Goal: Task Accomplishment & Management: Use online tool/utility

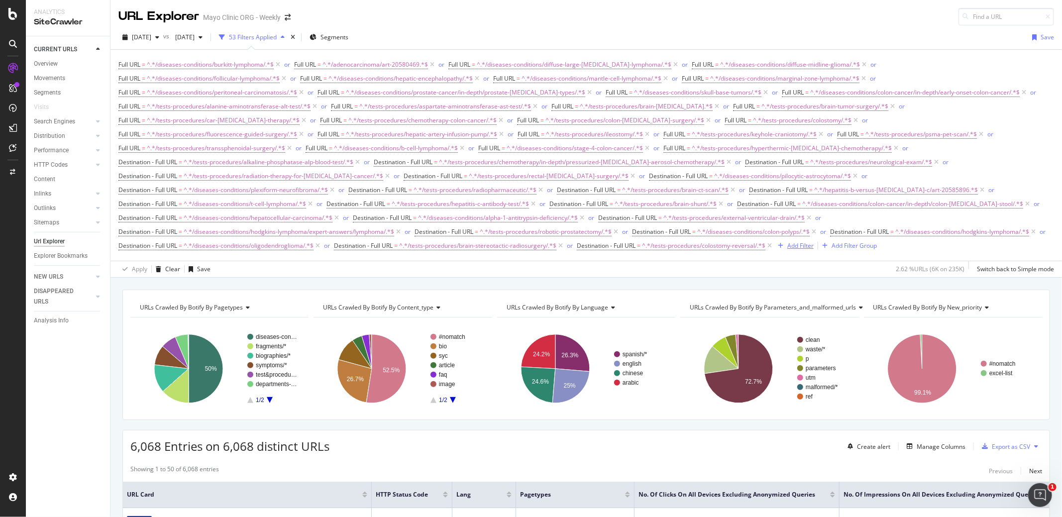
click at [787, 244] on div "Add Filter" at bounding box center [800, 245] width 26 height 8
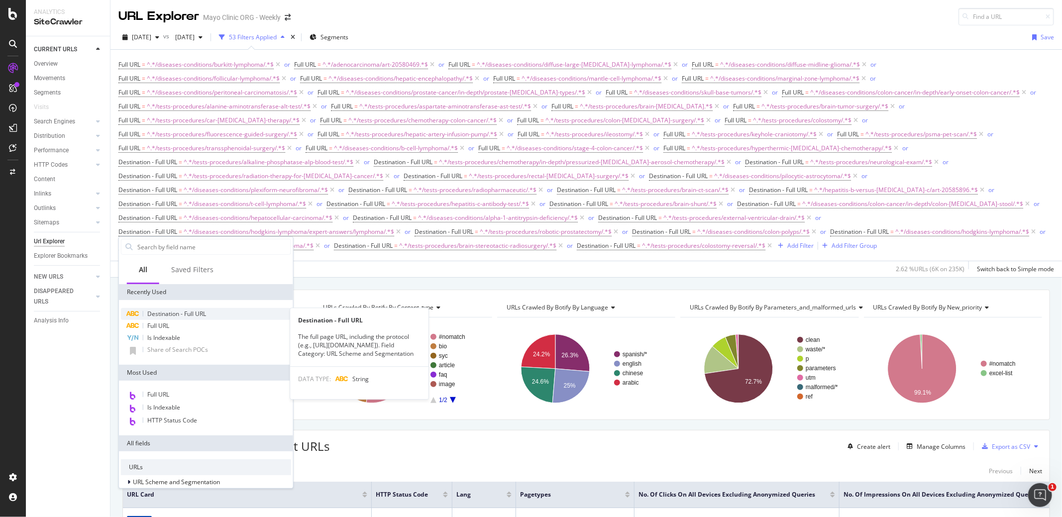
click at [168, 314] on span "Destination - Full URL" at bounding box center [176, 314] width 59 height 8
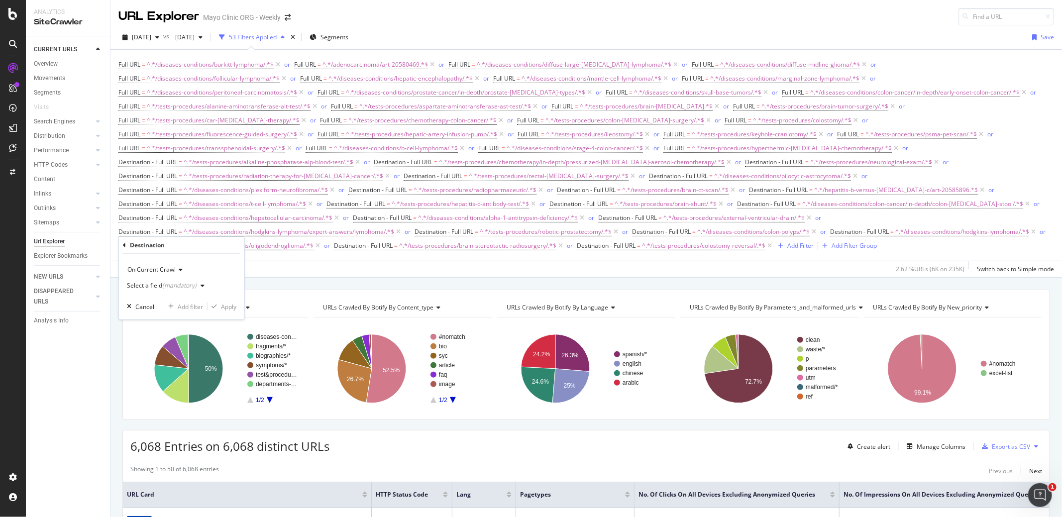
click at [168, 283] on div "(mandatory)" at bounding box center [179, 285] width 34 height 8
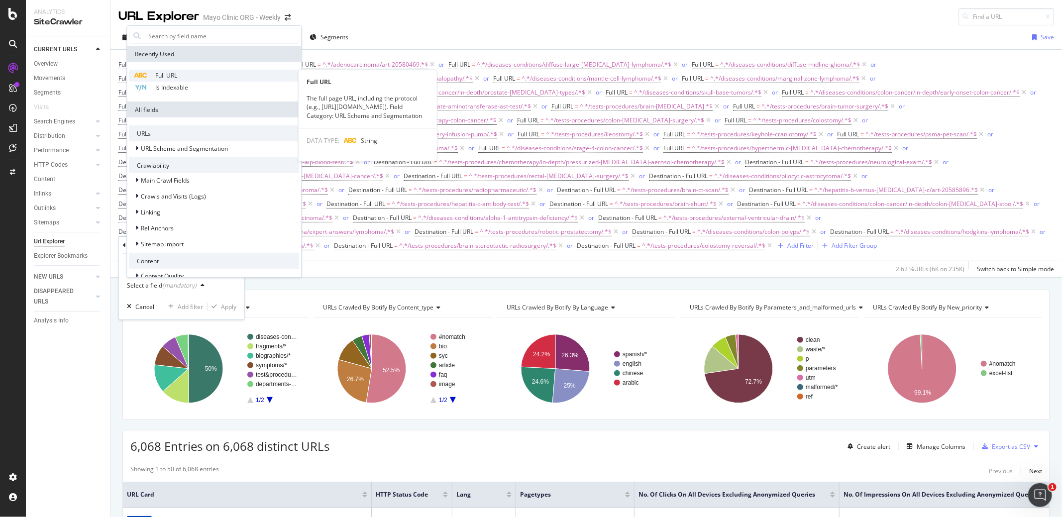
click at [172, 76] on span "Full URL" at bounding box center [166, 75] width 22 height 8
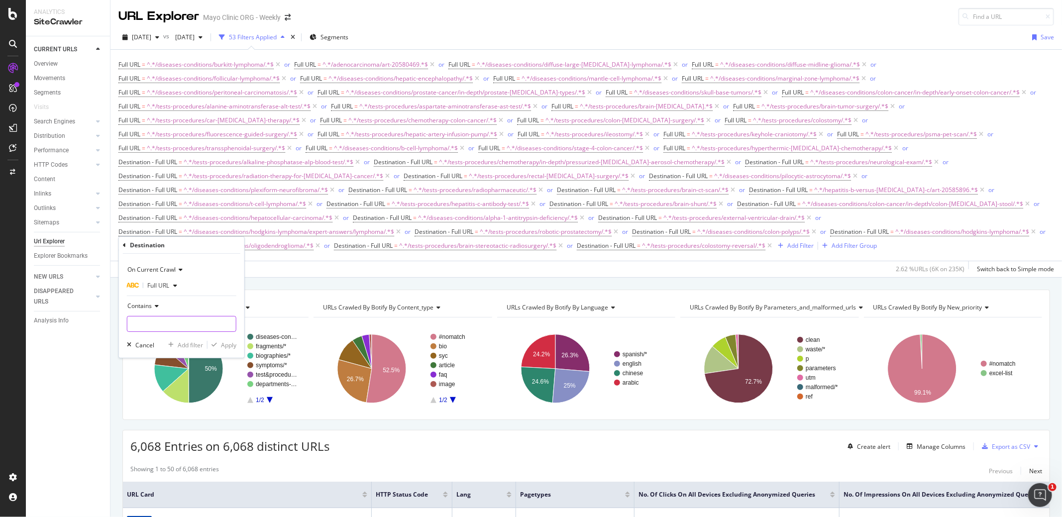
click at [150, 320] on input "text" at bounding box center [181, 324] width 109 height 16
paste input "/diseases-conditions/neuroblastoma/"
type input "/diseases-conditions/neuroblastoma/"
click at [230, 342] on div "Apply" at bounding box center [228, 345] width 15 height 8
